Goal: Task Accomplishment & Management: Use online tool/utility

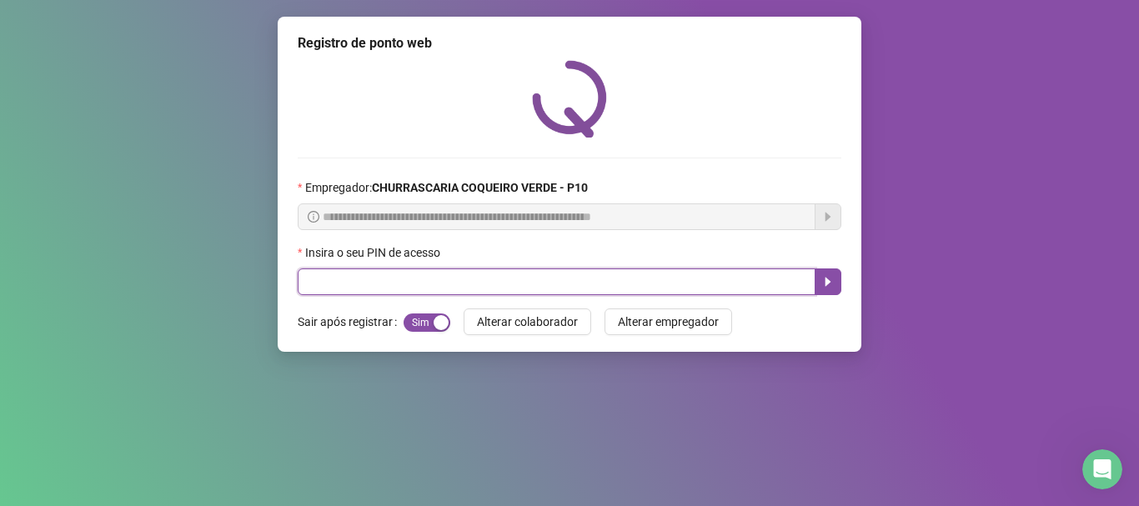
click at [334, 281] on input "text" at bounding box center [557, 282] width 518 height 27
type input "*****"
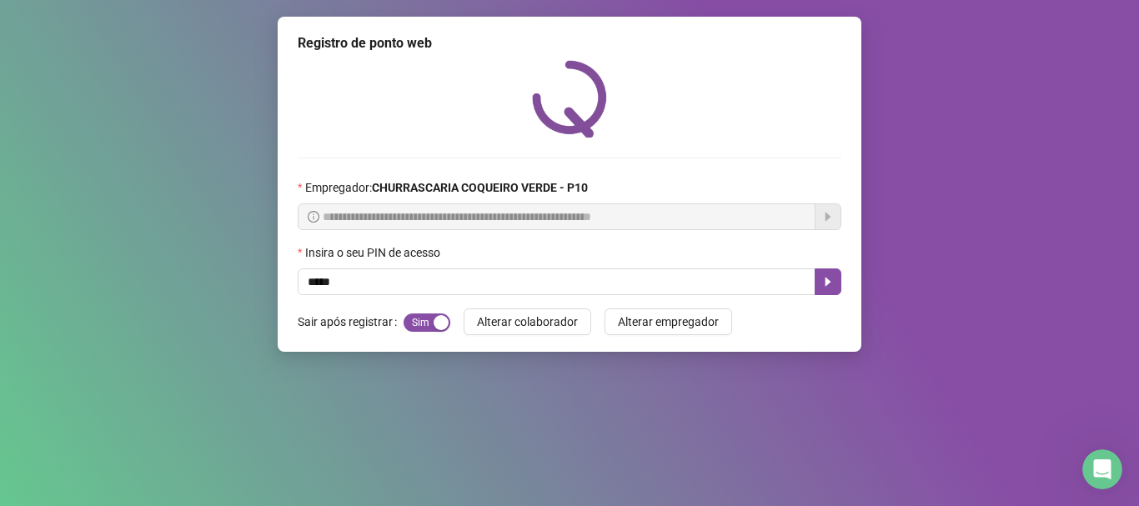
click at [818, 268] on div "Insira o seu PIN de acesso" at bounding box center [570, 256] width 544 height 25
click at [836, 273] on button "button" at bounding box center [828, 282] width 27 height 27
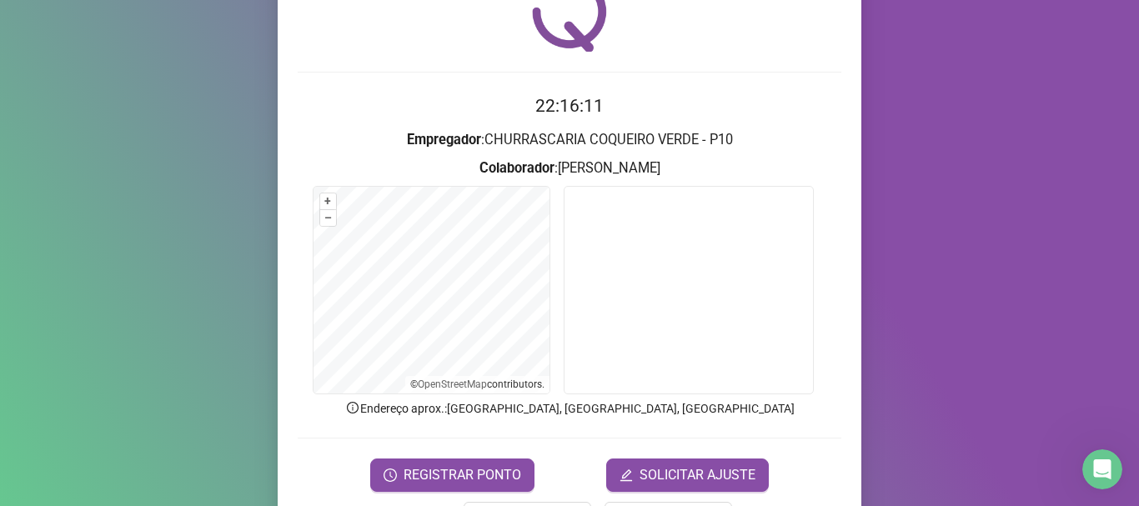
scroll to position [145, 0]
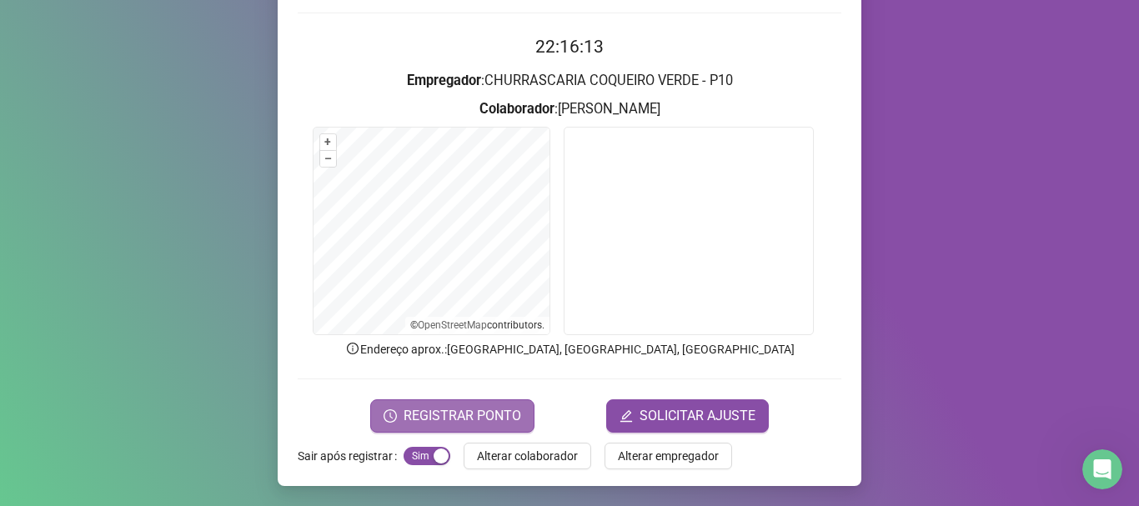
click at [479, 412] on span "REGISTRAR PONTO" at bounding box center [463, 416] width 118 height 20
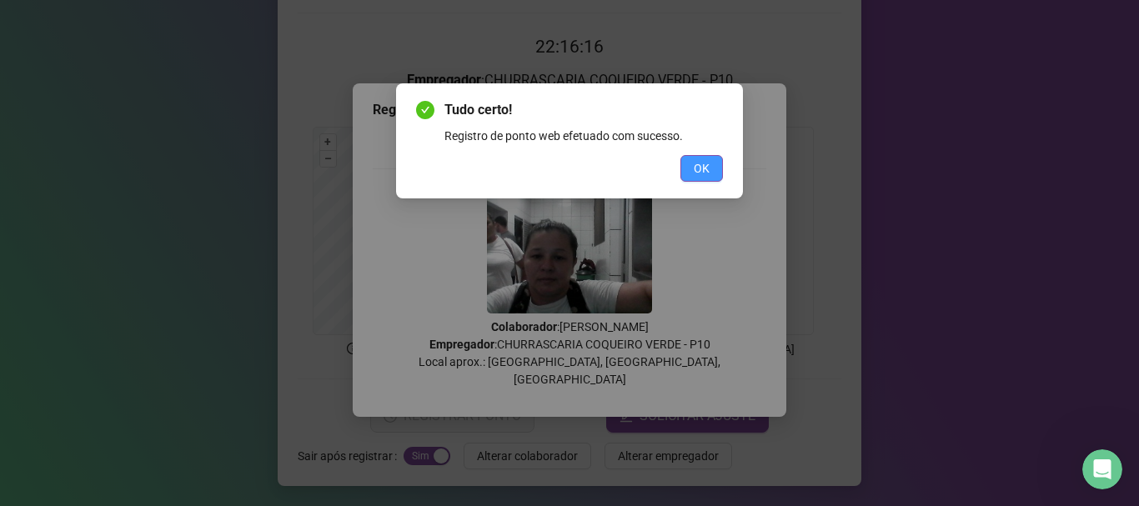
click at [715, 171] on button "OK" at bounding box center [701, 168] width 43 height 27
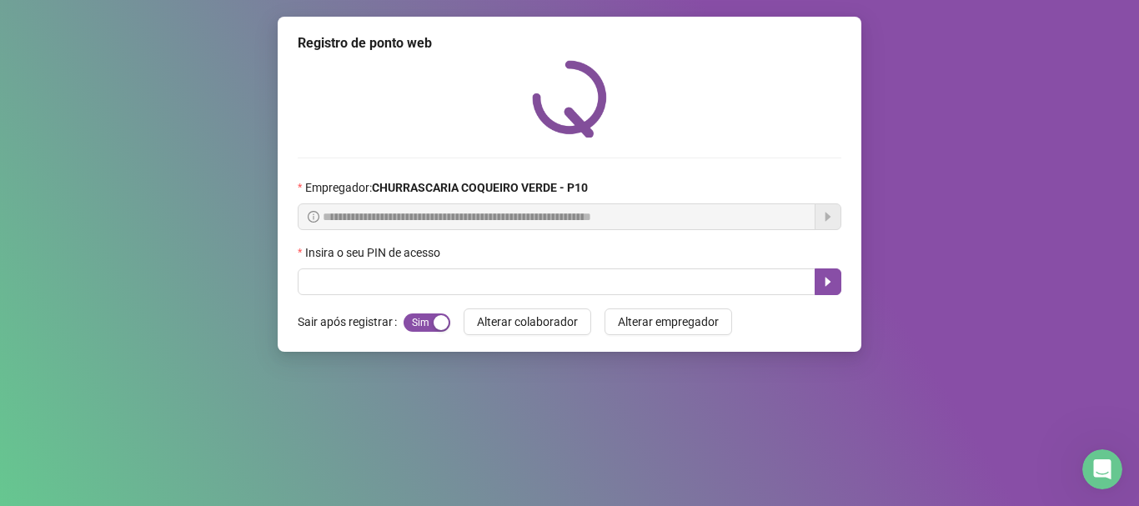
scroll to position [0, 0]
click at [417, 335] on div "Sim Não" at bounding box center [427, 322] width 47 height 27
click at [422, 319] on span "Sim Não" at bounding box center [427, 323] width 47 height 18
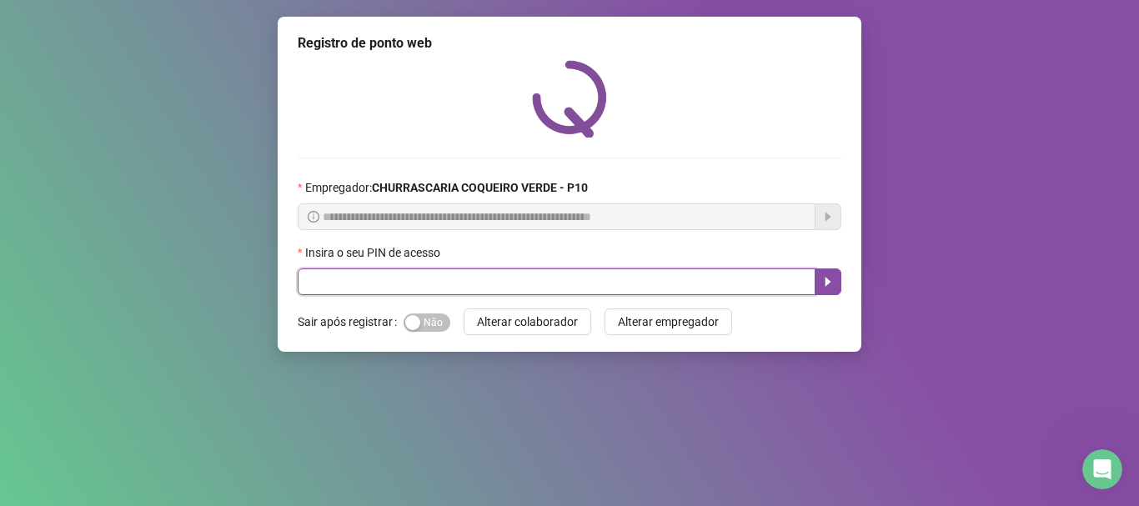
click at [389, 280] on input "text" at bounding box center [557, 282] width 518 height 27
type input "*****"
drag, startPoint x: 839, startPoint y: 284, endPoint x: 827, endPoint y: 304, distance: 23.2
click at [827, 304] on div "**********" at bounding box center [570, 184] width 584 height 335
click at [836, 279] on button "button" at bounding box center [828, 282] width 27 height 27
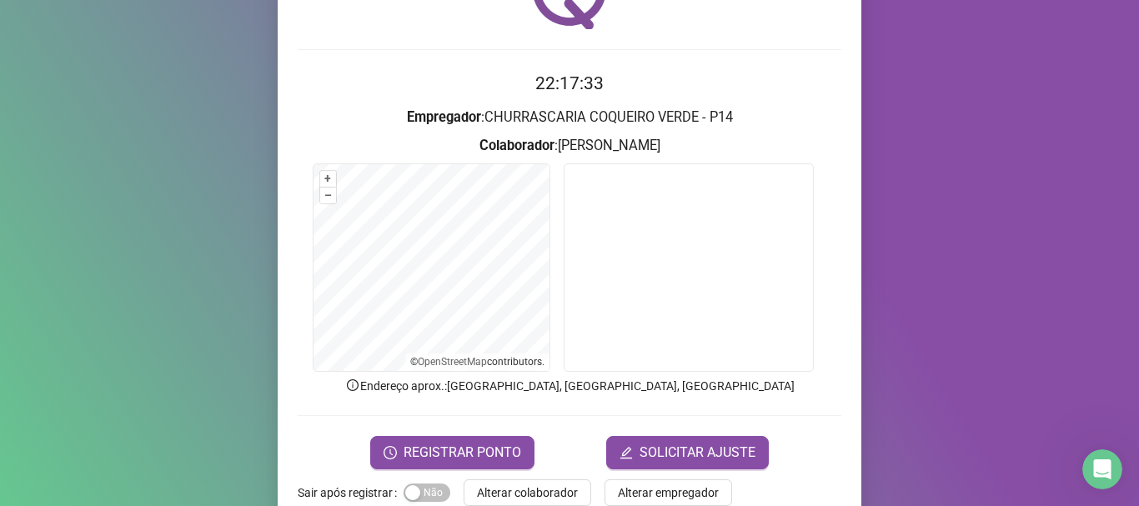
scroll to position [145, 0]
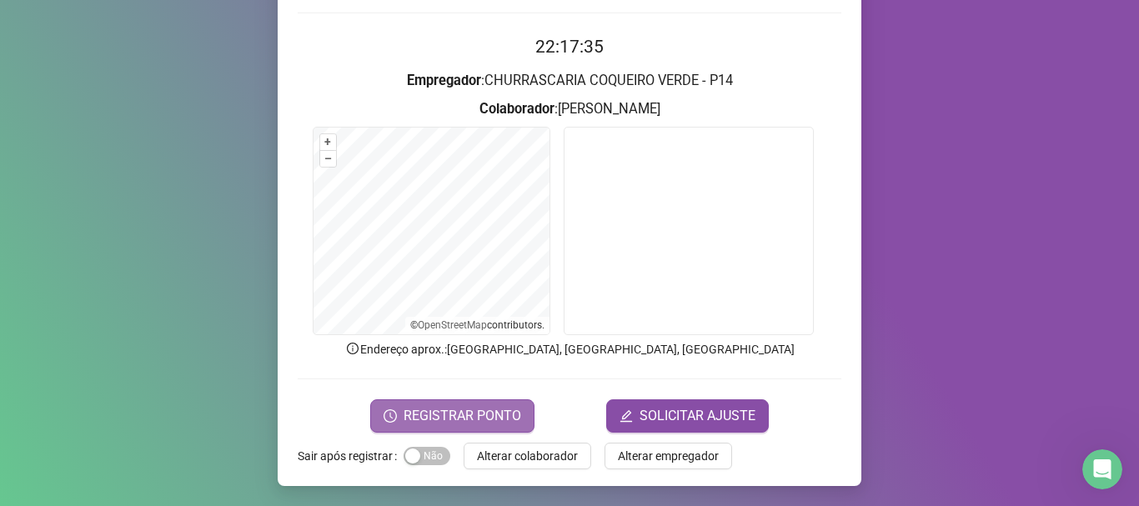
click at [420, 409] on span "REGISTRAR PONTO" at bounding box center [463, 416] width 118 height 20
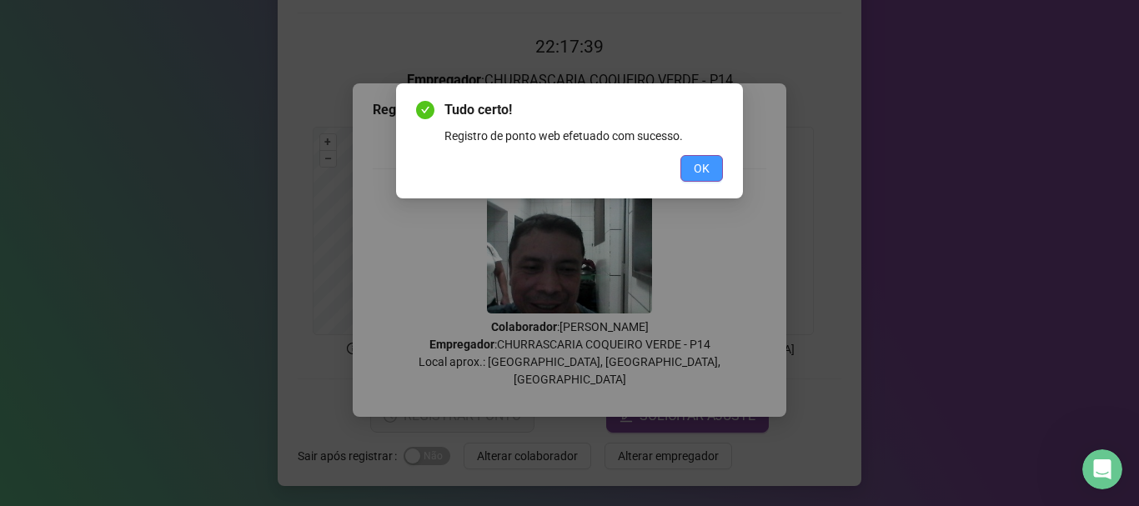
click at [702, 169] on span "OK" at bounding box center [702, 168] width 16 height 18
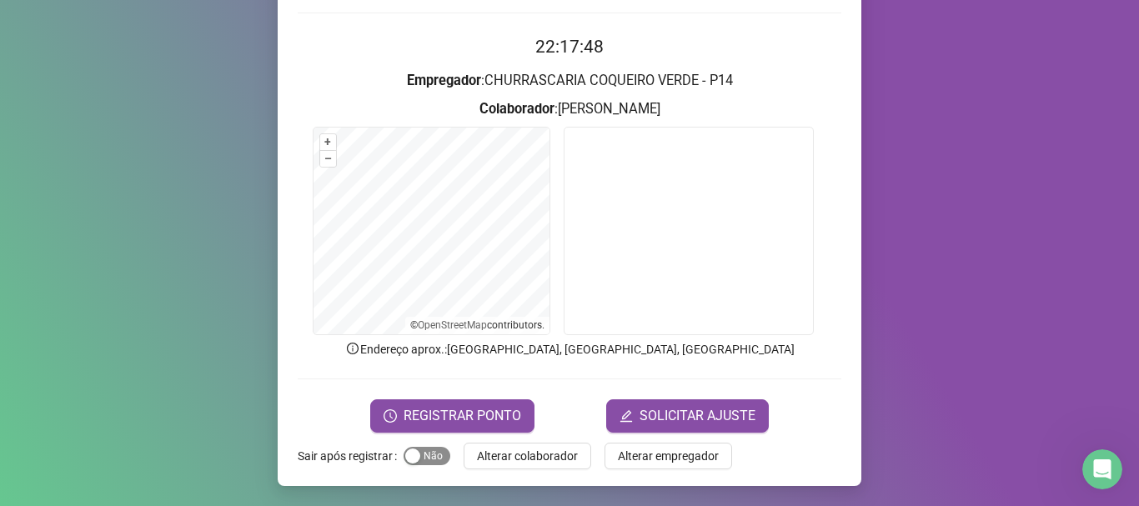
click at [419, 463] on span "Sim Não" at bounding box center [427, 456] width 47 height 18
click at [556, 453] on span "Alterar colaborador" at bounding box center [527, 456] width 101 height 18
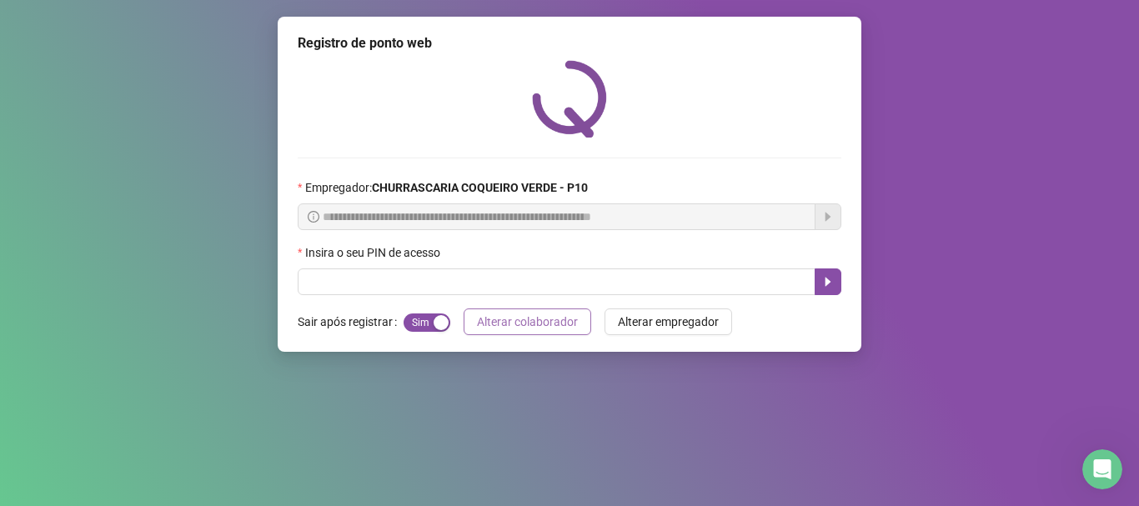
scroll to position [0, 0]
click at [349, 249] on form "**********" at bounding box center [570, 236] width 544 height 117
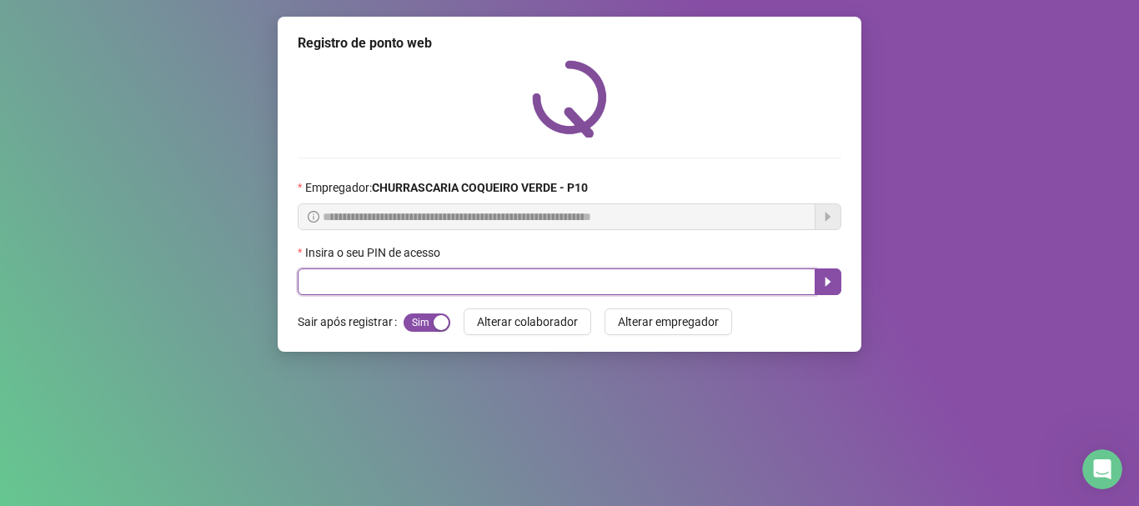
click at [329, 282] on input "text" at bounding box center [557, 282] width 518 height 27
type input "*****"
click at [823, 273] on button "button" at bounding box center [828, 282] width 27 height 27
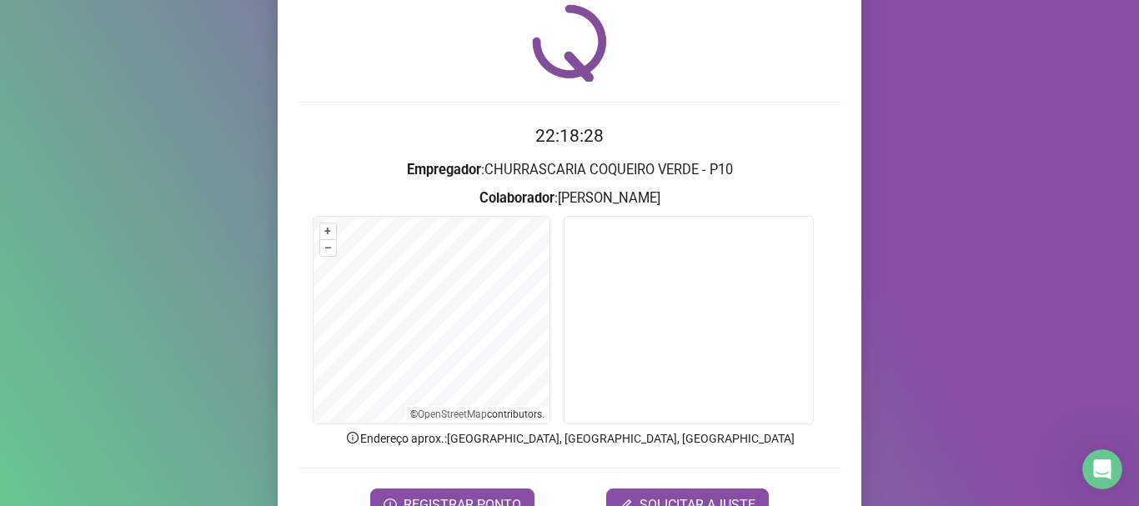
scroll to position [145, 0]
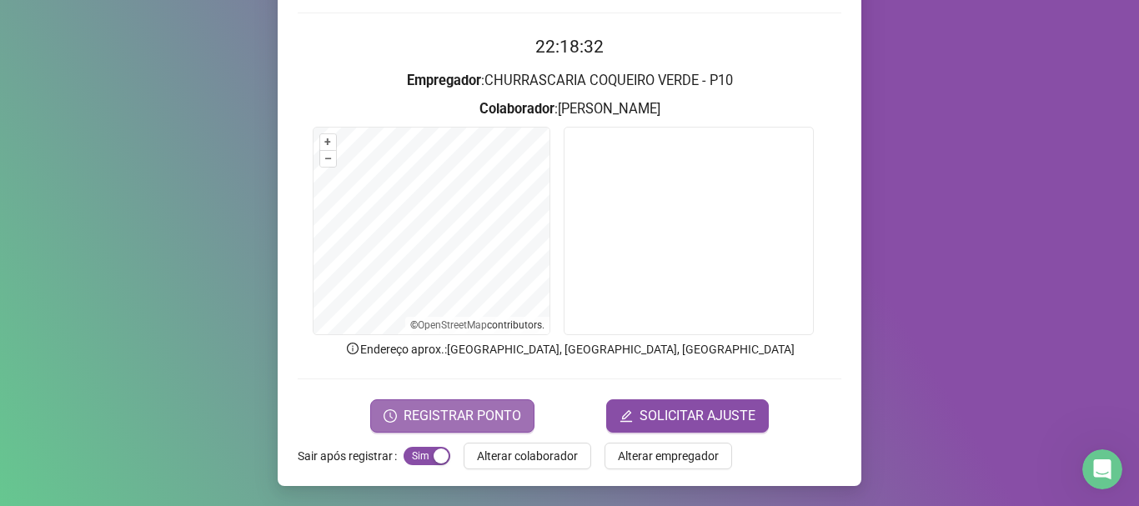
click at [438, 409] on span "REGISTRAR PONTO" at bounding box center [463, 416] width 118 height 20
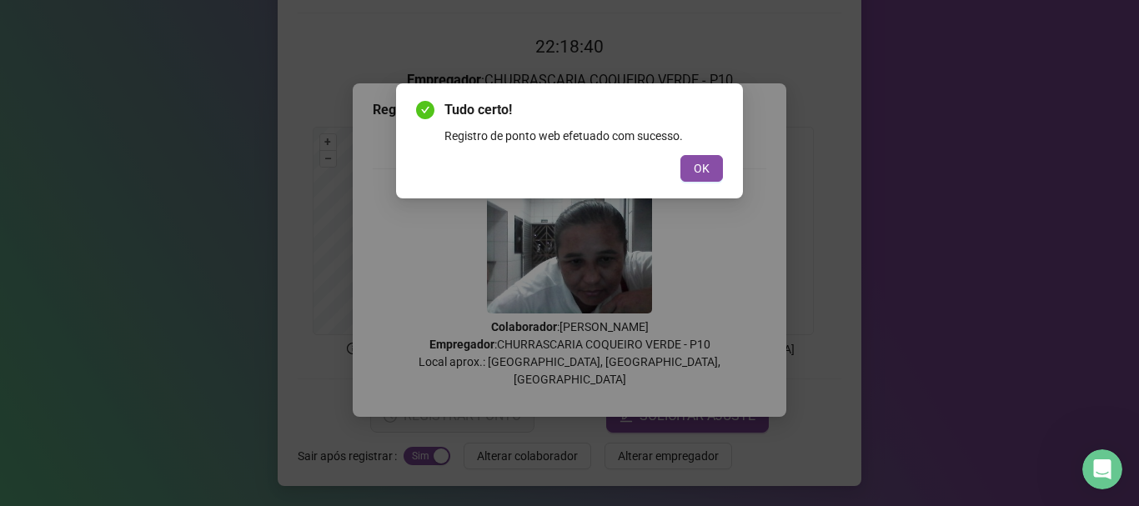
click at [721, 325] on div "Tudo certo! Registro de ponto web efetuado com sucesso. OK" at bounding box center [569, 253] width 1139 height 506
click at [700, 162] on span "OK" at bounding box center [702, 168] width 16 height 18
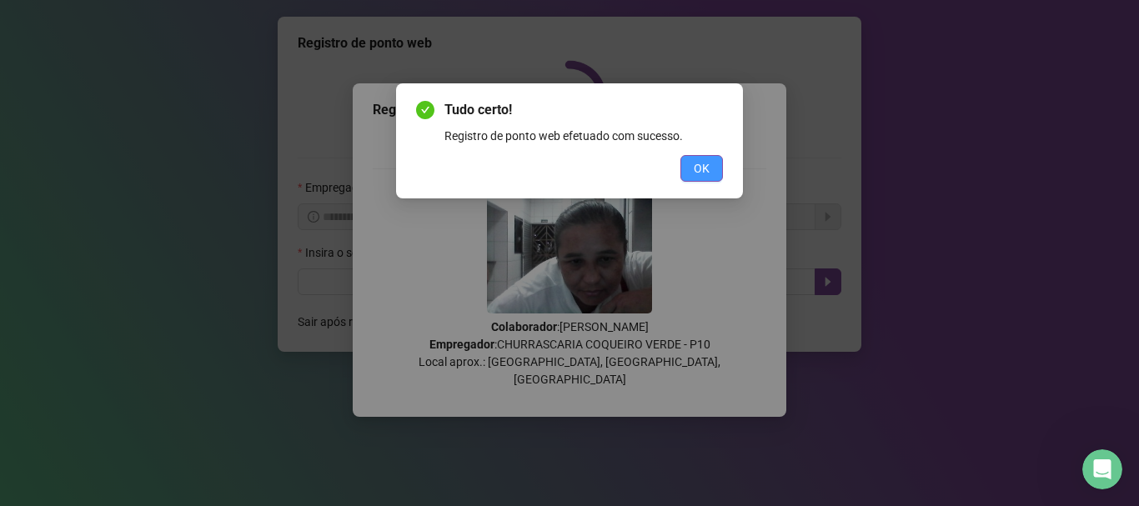
scroll to position [0, 0]
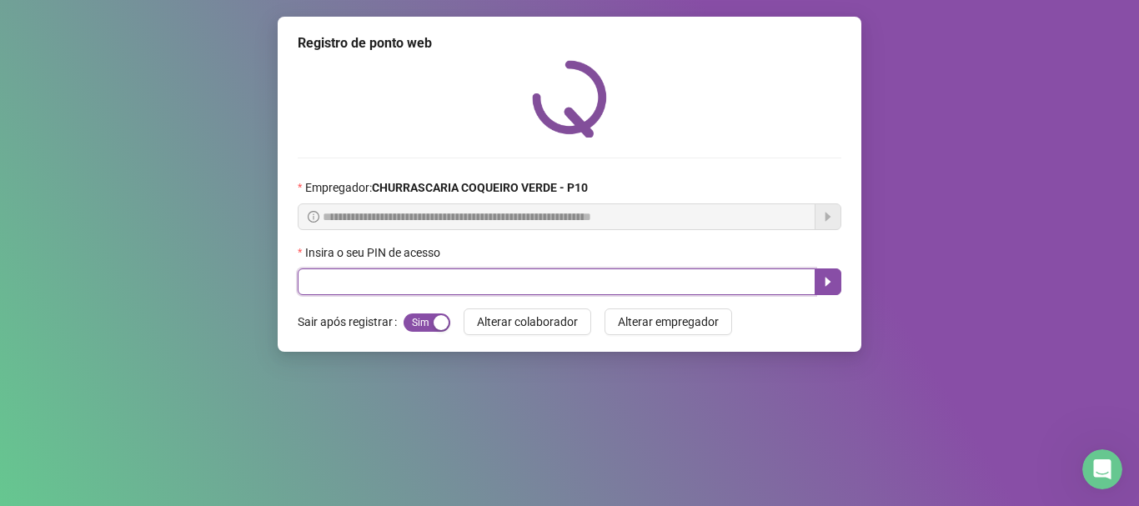
click at [395, 277] on input "text" at bounding box center [557, 282] width 518 height 27
type input "*****"
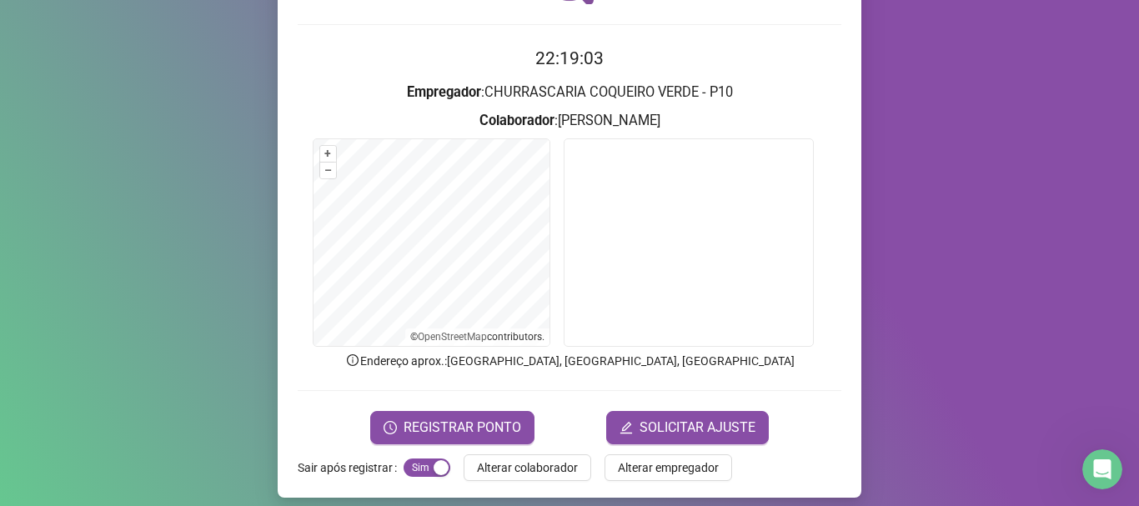
scroll to position [145, 0]
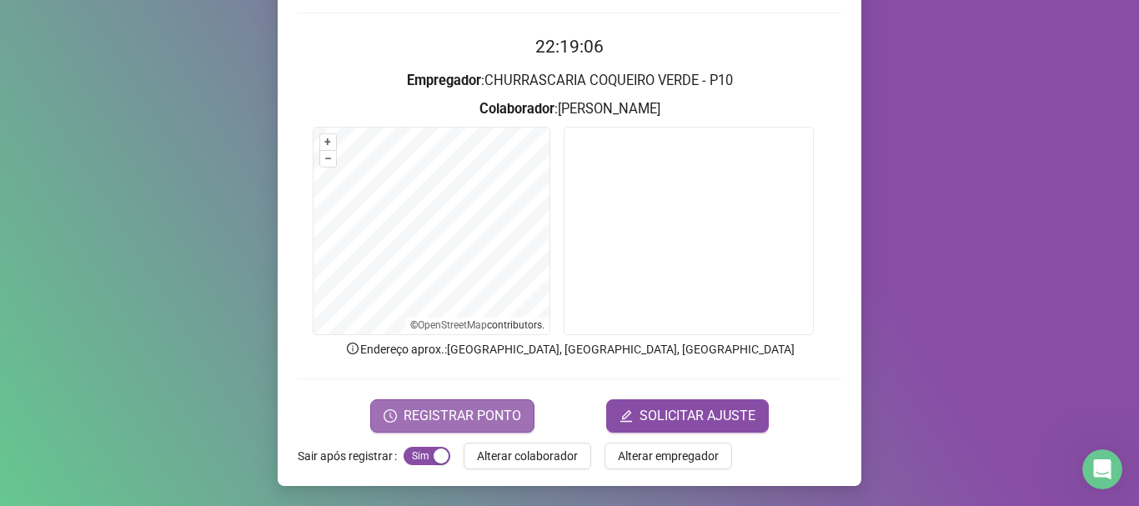
click at [452, 422] on span "REGISTRAR PONTO" at bounding box center [463, 416] width 118 height 20
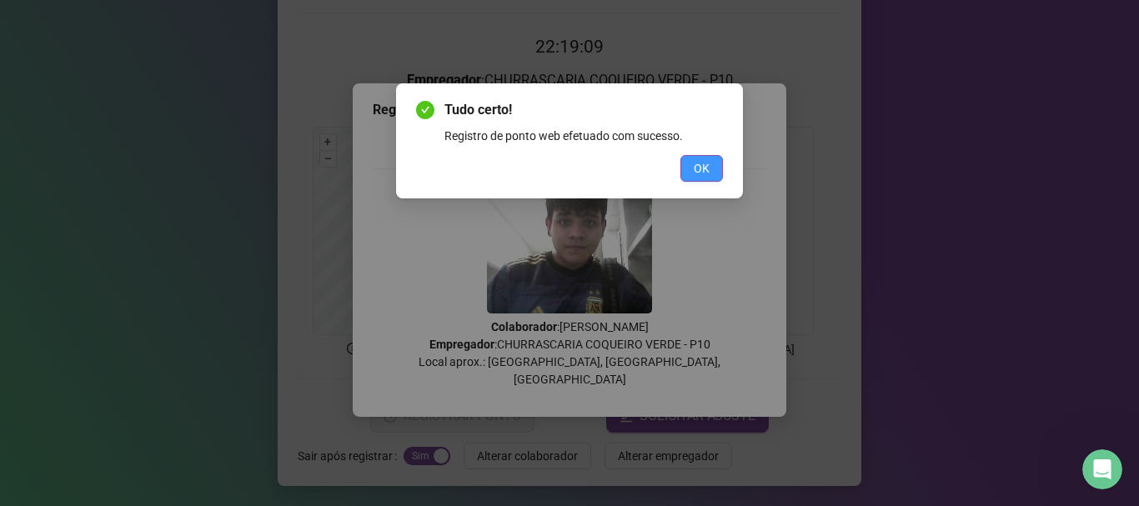
click at [696, 167] on span "OK" at bounding box center [702, 168] width 16 height 18
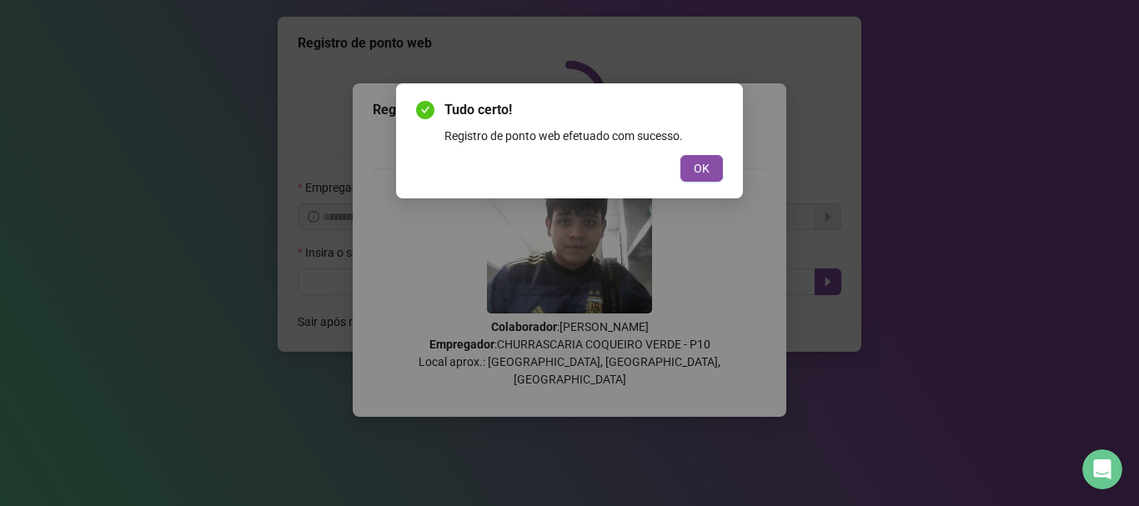
scroll to position [0, 0]
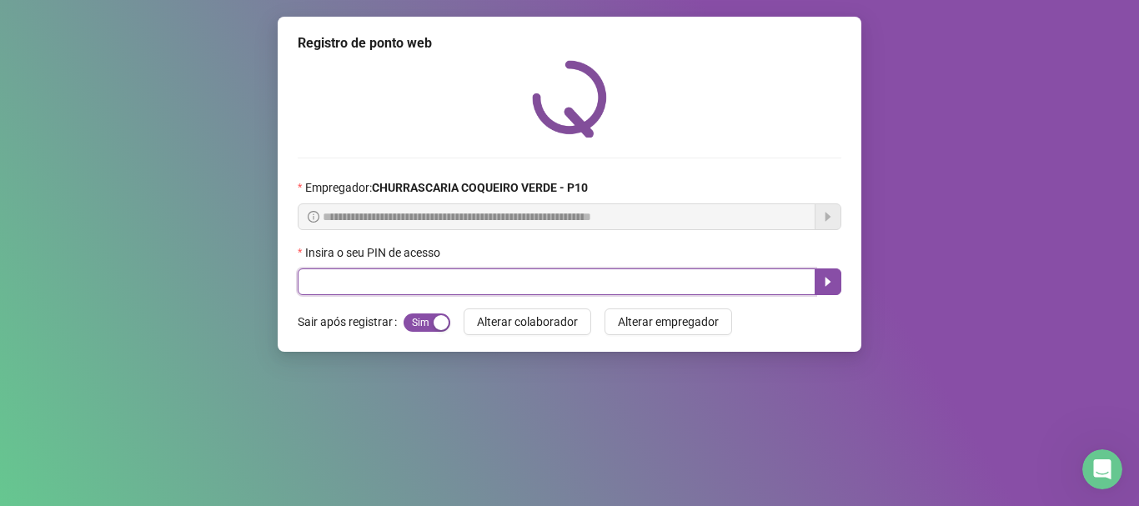
click at [550, 274] on input "text" at bounding box center [557, 282] width 518 height 27
type input "*****"
click at [836, 277] on button "button" at bounding box center [828, 282] width 27 height 27
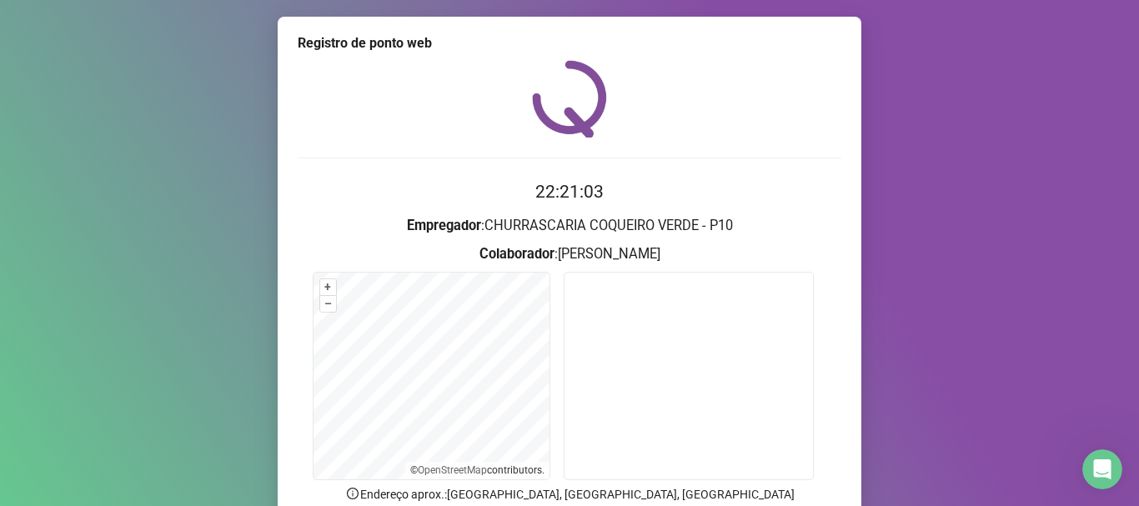
scroll to position [145, 0]
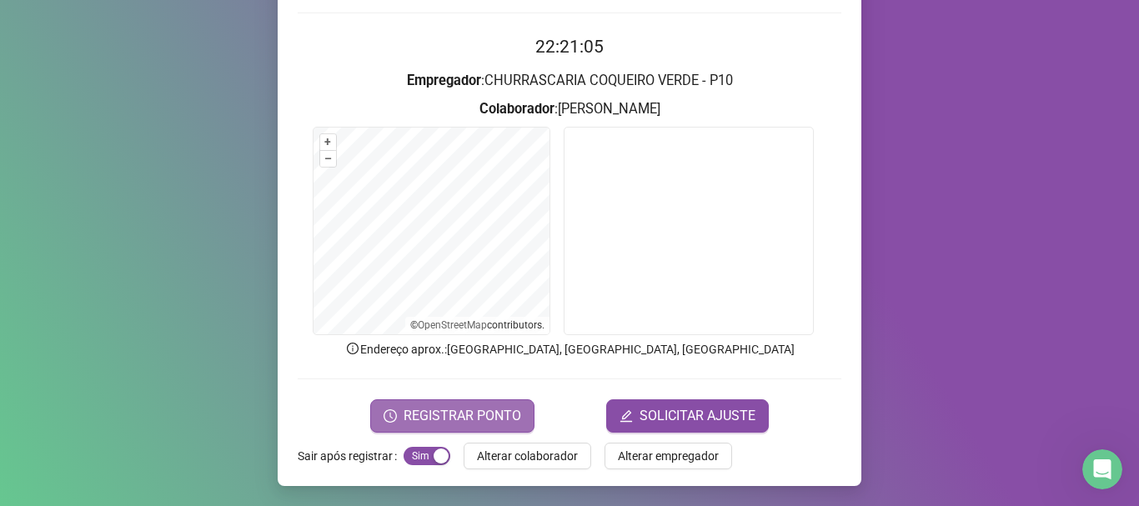
click at [448, 410] on span "REGISTRAR PONTO" at bounding box center [463, 416] width 118 height 20
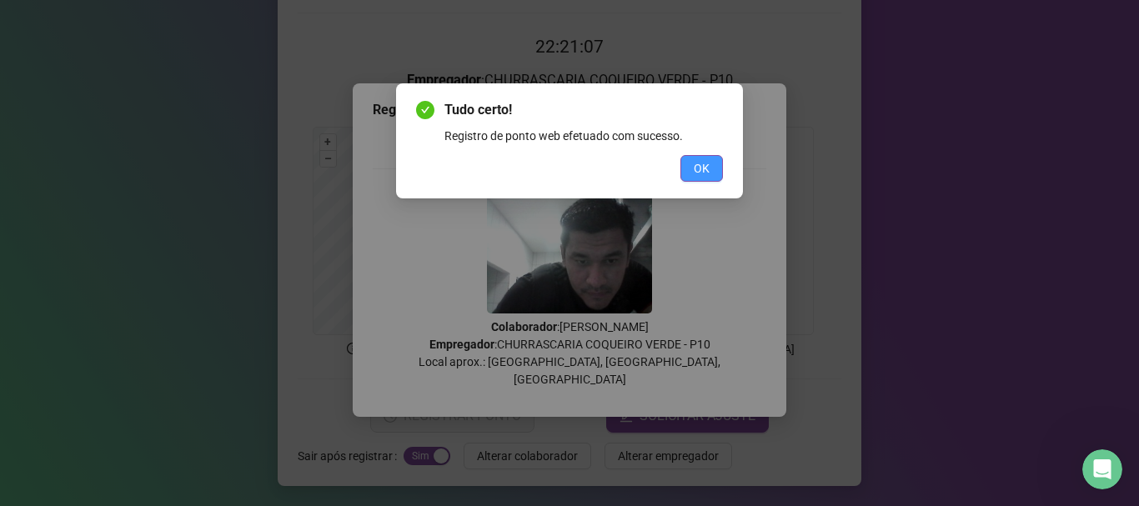
click at [703, 163] on span "OK" at bounding box center [702, 168] width 16 height 18
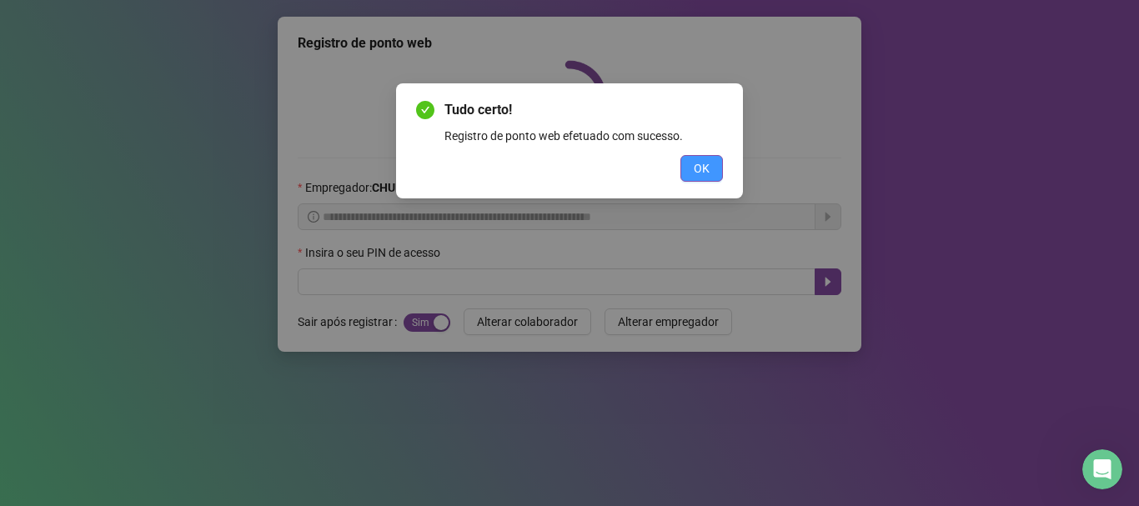
scroll to position [0, 0]
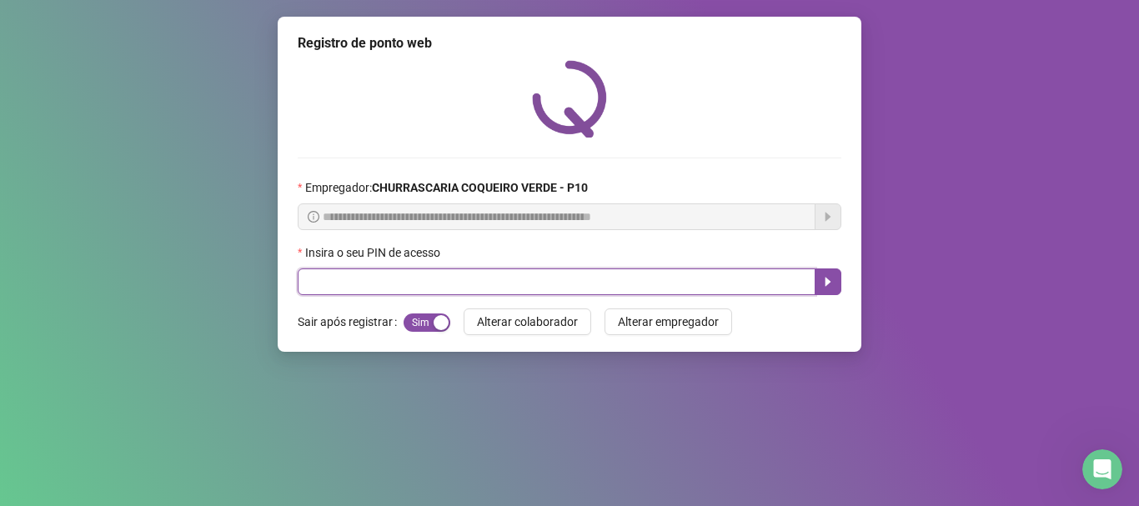
click at [425, 282] on input "text" at bounding box center [557, 282] width 518 height 27
type input "*****"
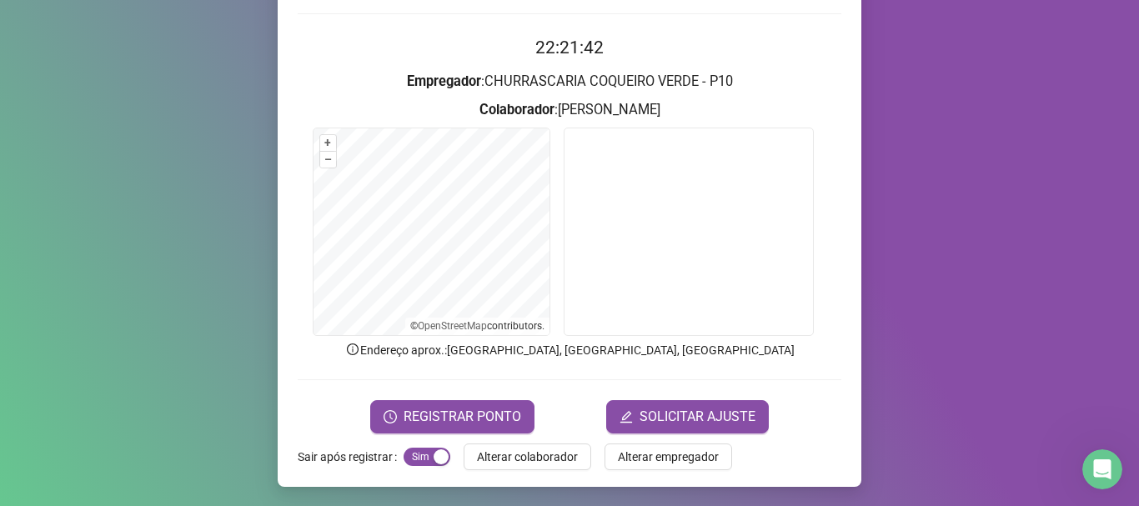
scroll to position [145, 0]
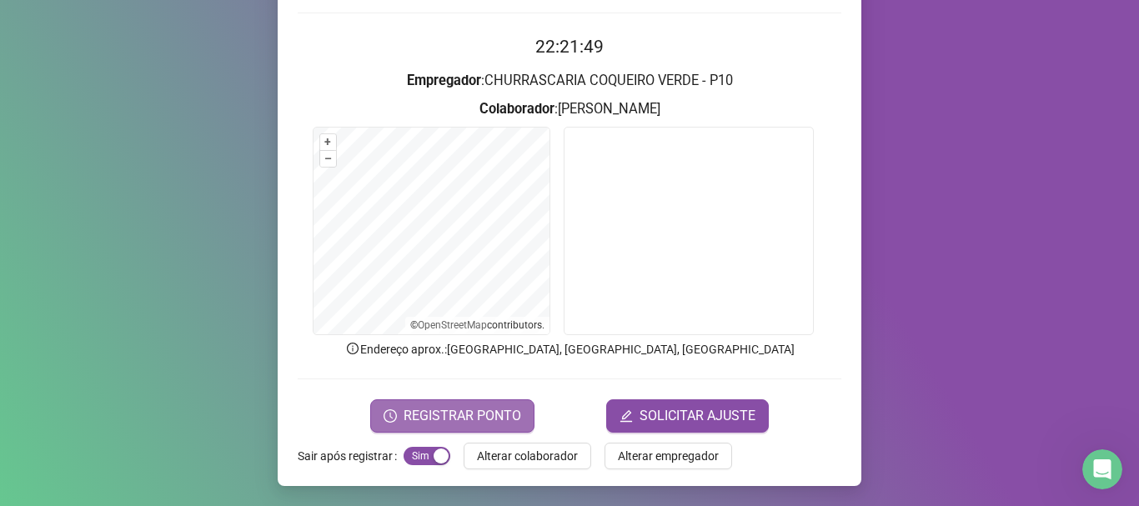
click at [514, 418] on span "REGISTRAR PONTO" at bounding box center [463, 416] width 118 height 20
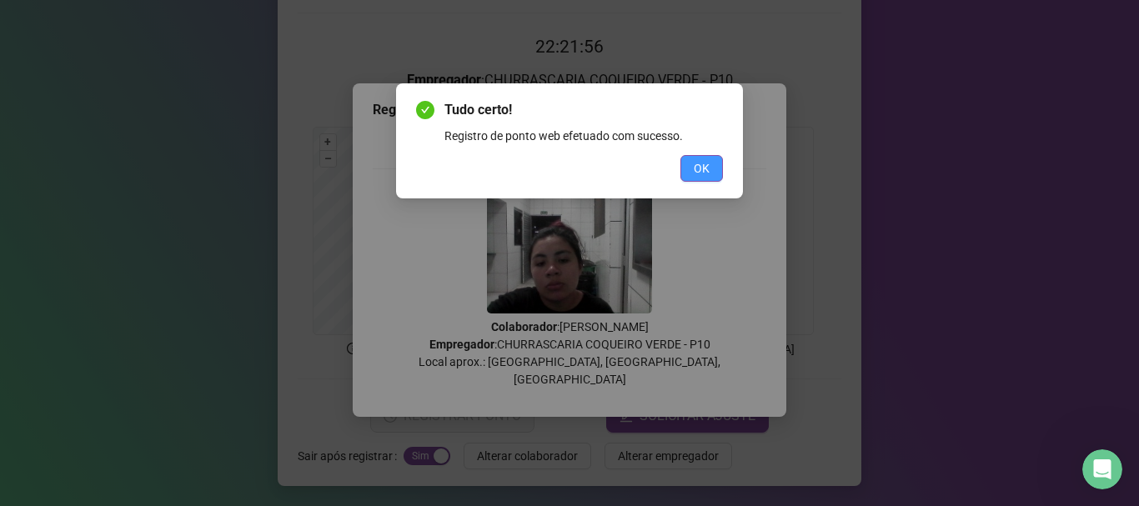
click at [690, 181] on button "OK" at bounding box center [701, 168] width 43 height 27
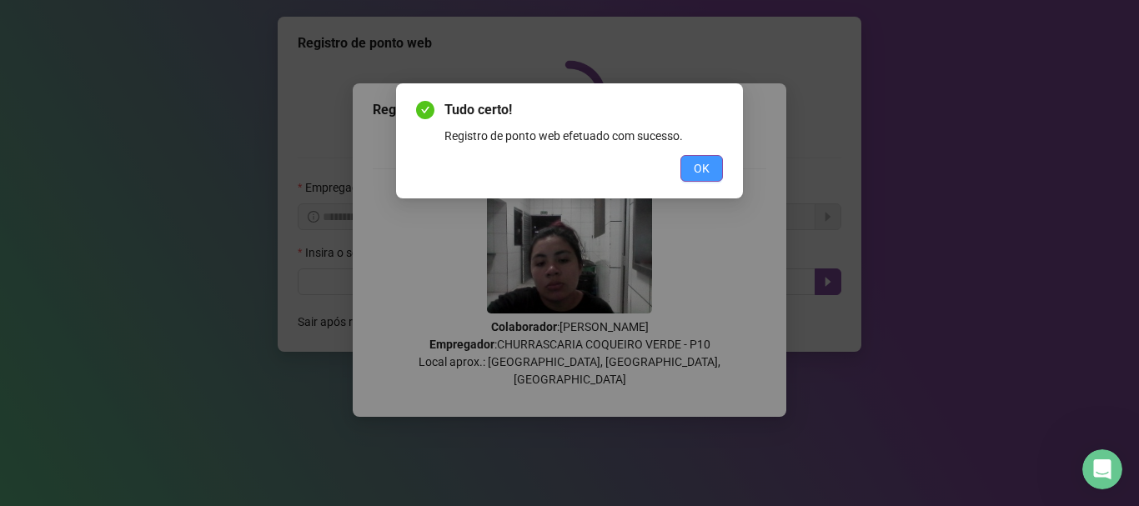
scroll to position [0, 0]
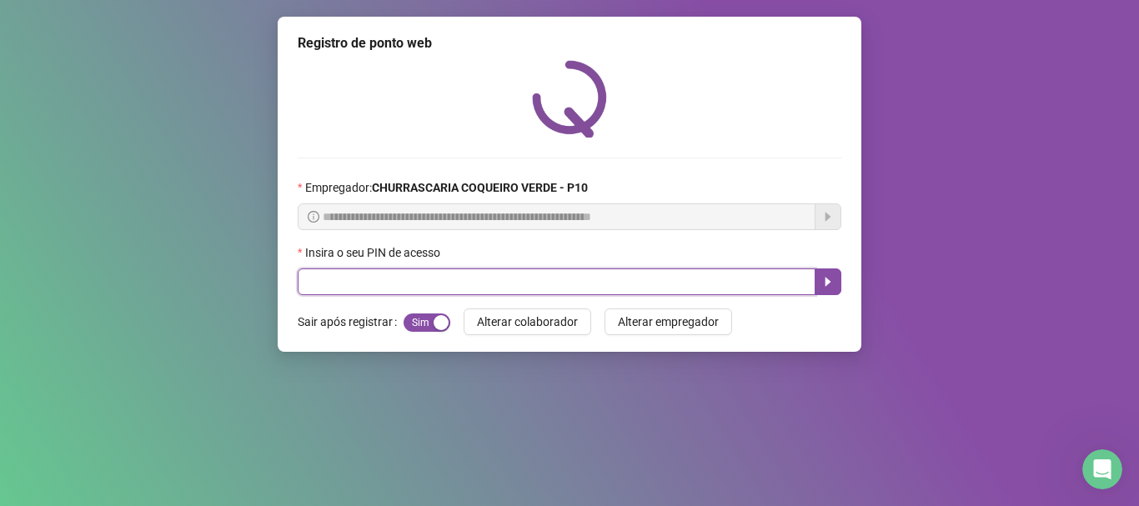
click at [690, 279] on input "text" at bounding box center [557, 282] width 518 height 27
type input "*****"
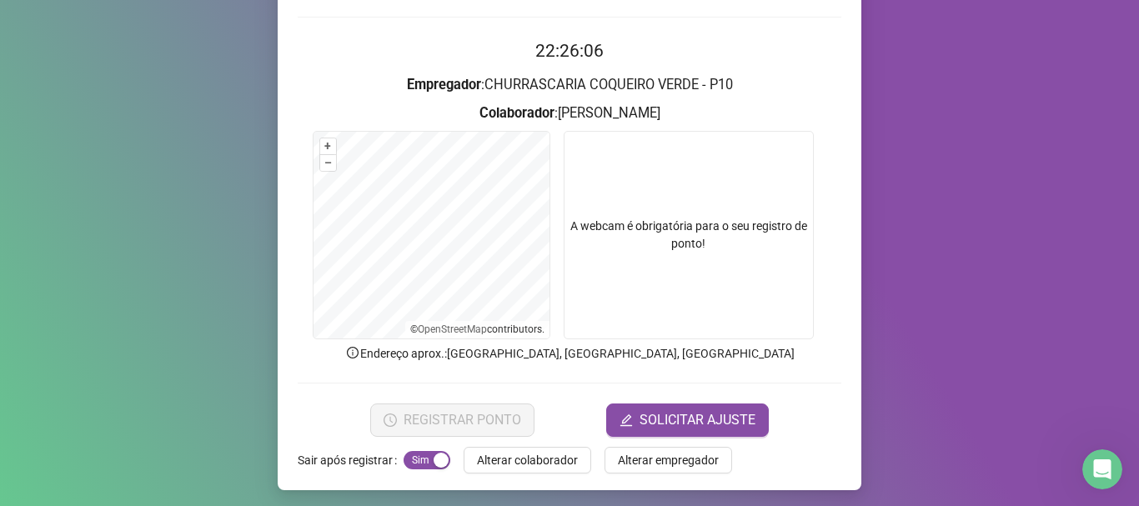
scroll to position [145, 0]
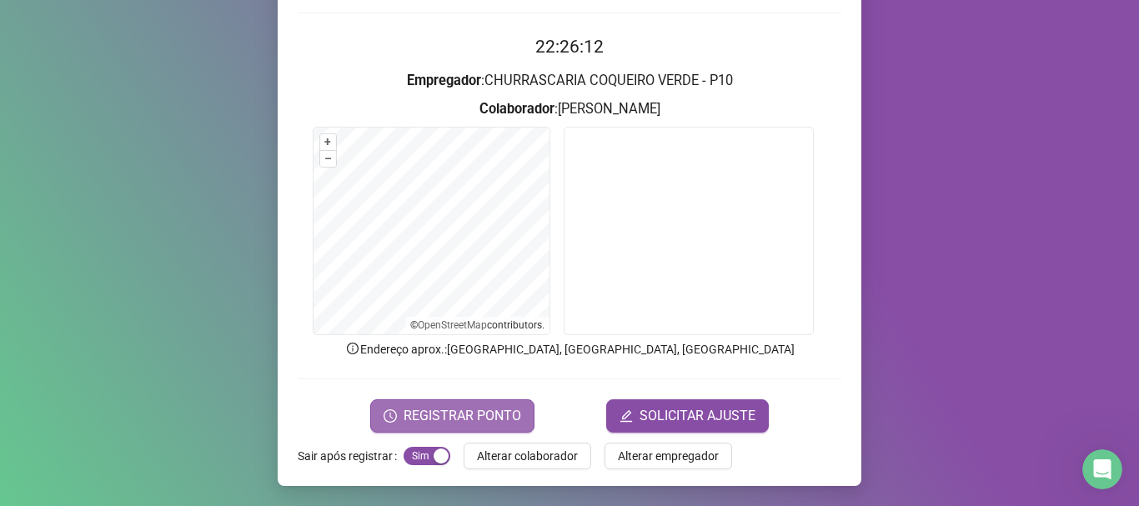
click at [418, 415] on span "REGISTRAR PONTO" at bounding box center [463, 416] width 118 height 20
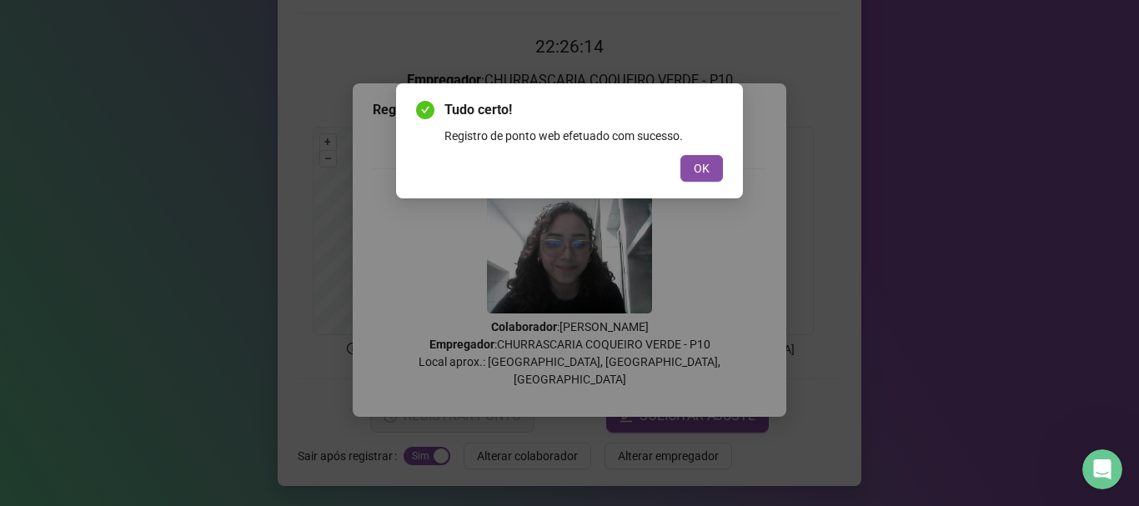
click at [703, 161] on span "OK" at bounding box center [702, 168] width 16 height 18
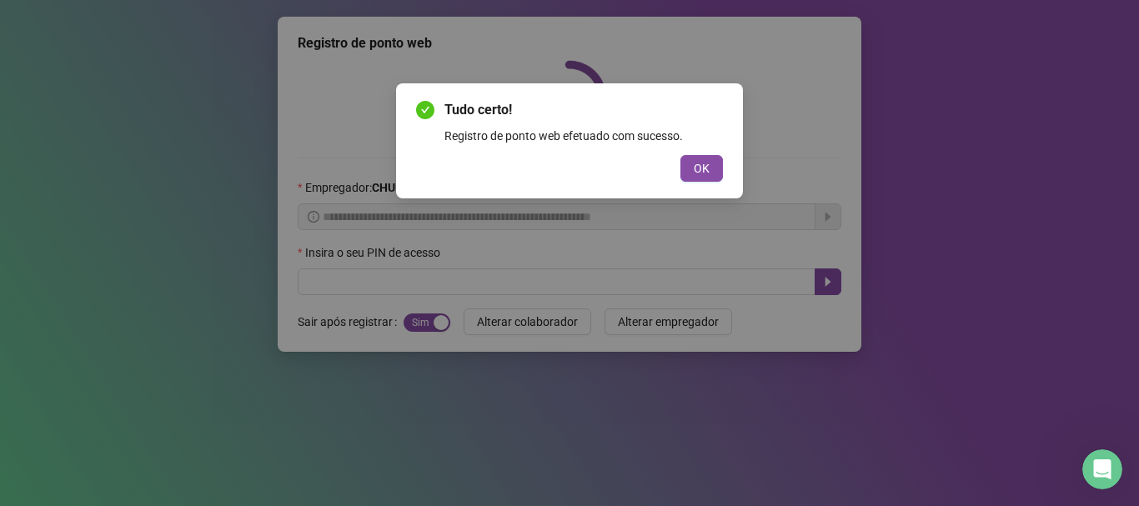
scroll to position [0, 0]
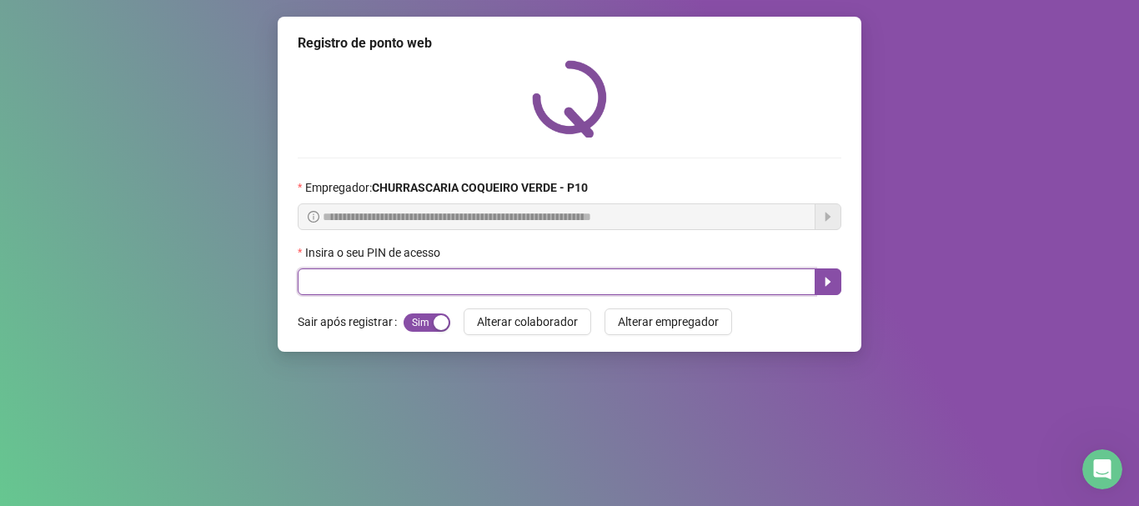
click at [364, 287] on input "text" at bounding box center [557, 282] width 518 height 27
type input "*****"
click at [823, 287] on icon "caret-right" at bounding box center [827, 281] width 13 height 13
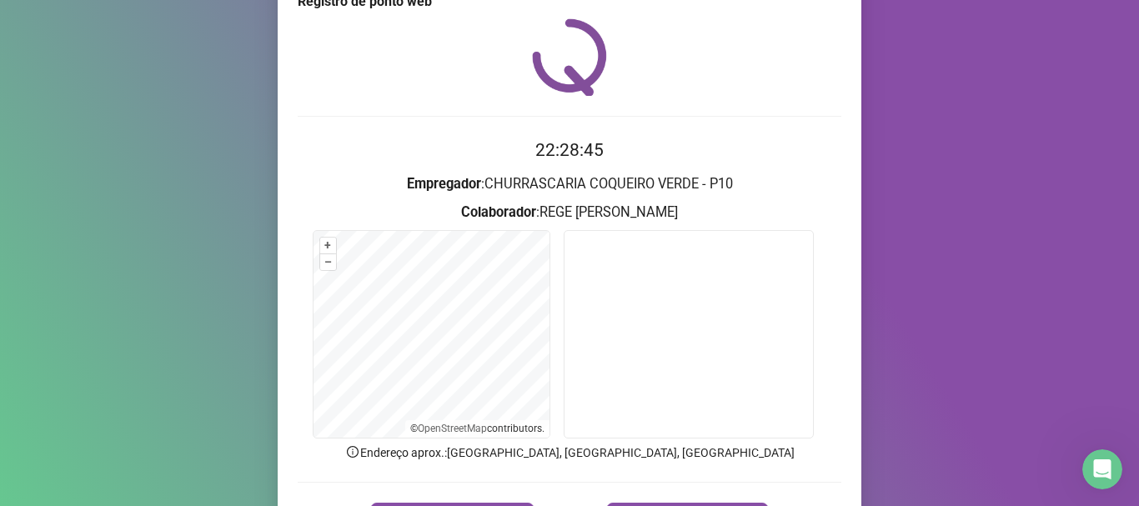
scroll to position [83, 0]
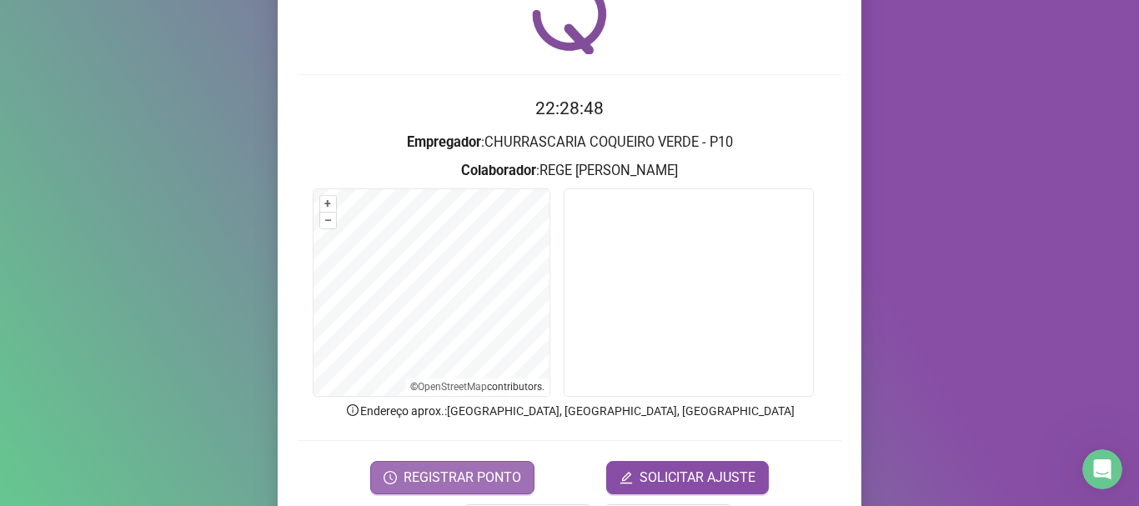
click at [394, 474] on button "REGISTRAR PONTO" at bounding box center [452, 477] width 164 height 33
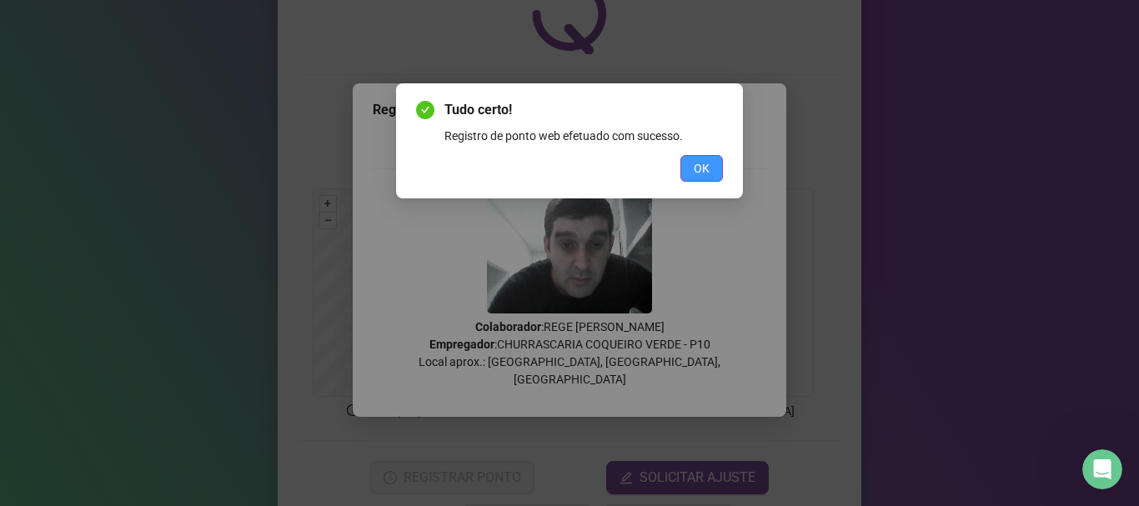
click at [711, 159] on button "OK" at bounding box center [701, 168] width 43 height 27
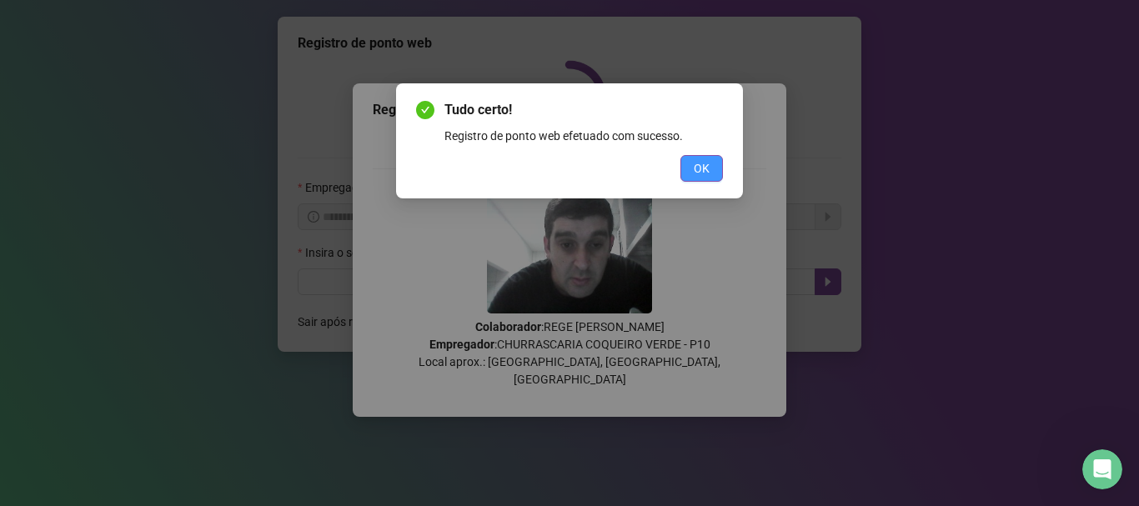
scroll to position [0, 0]
